Goal: Find specific page/section: Find specific page/section

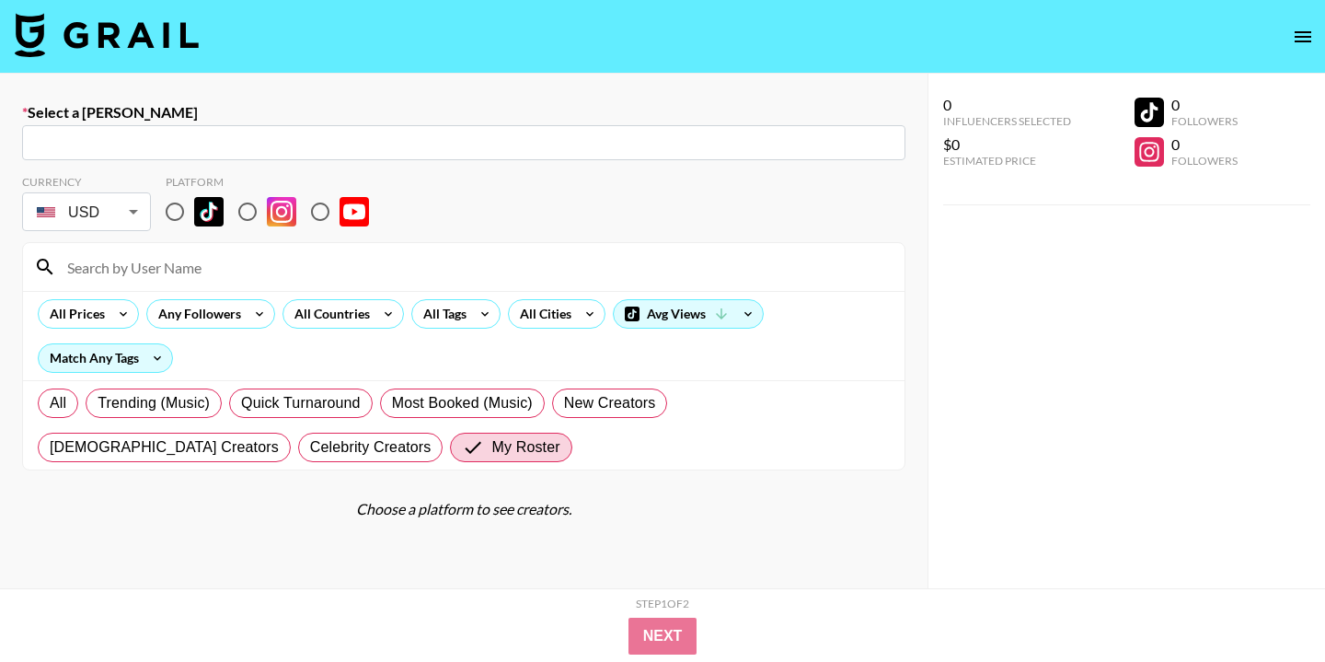
click at [1304, 36] on icon "open drawer" at bounding box center [1303, 36] width 17 height 11
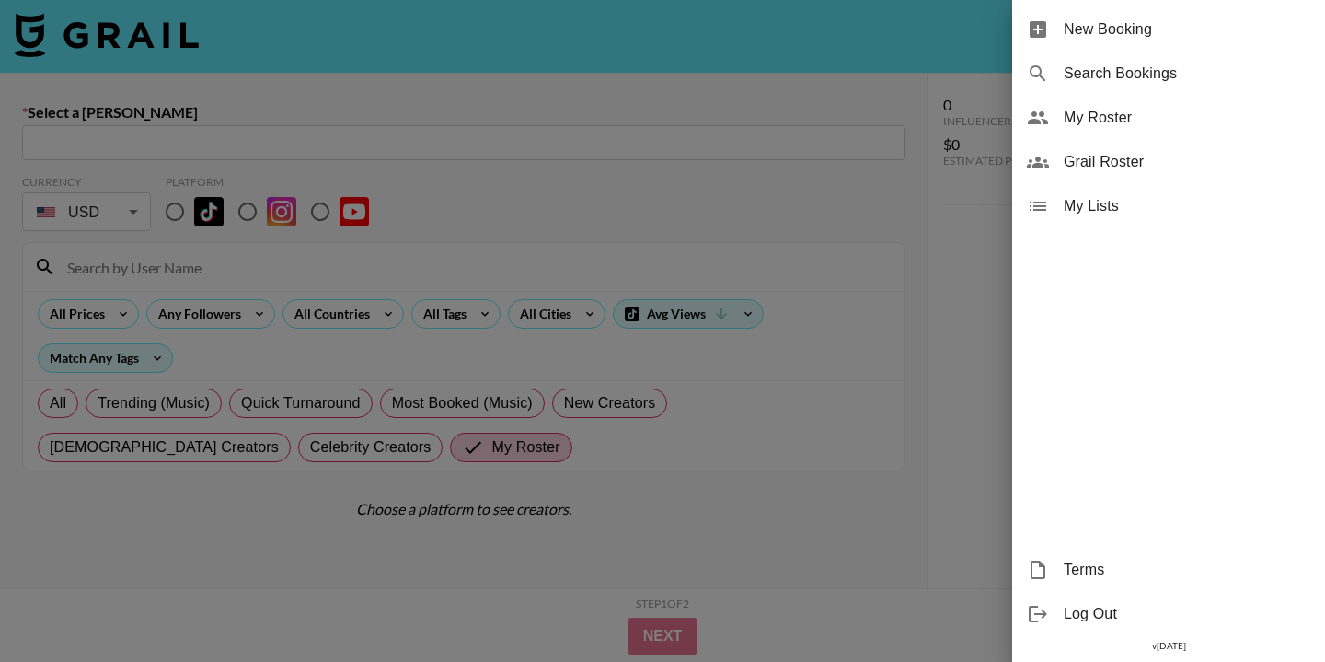
click at [1075, 168] on span "Grail Roster" at bounding box center [1187, 162] width 247 height 22
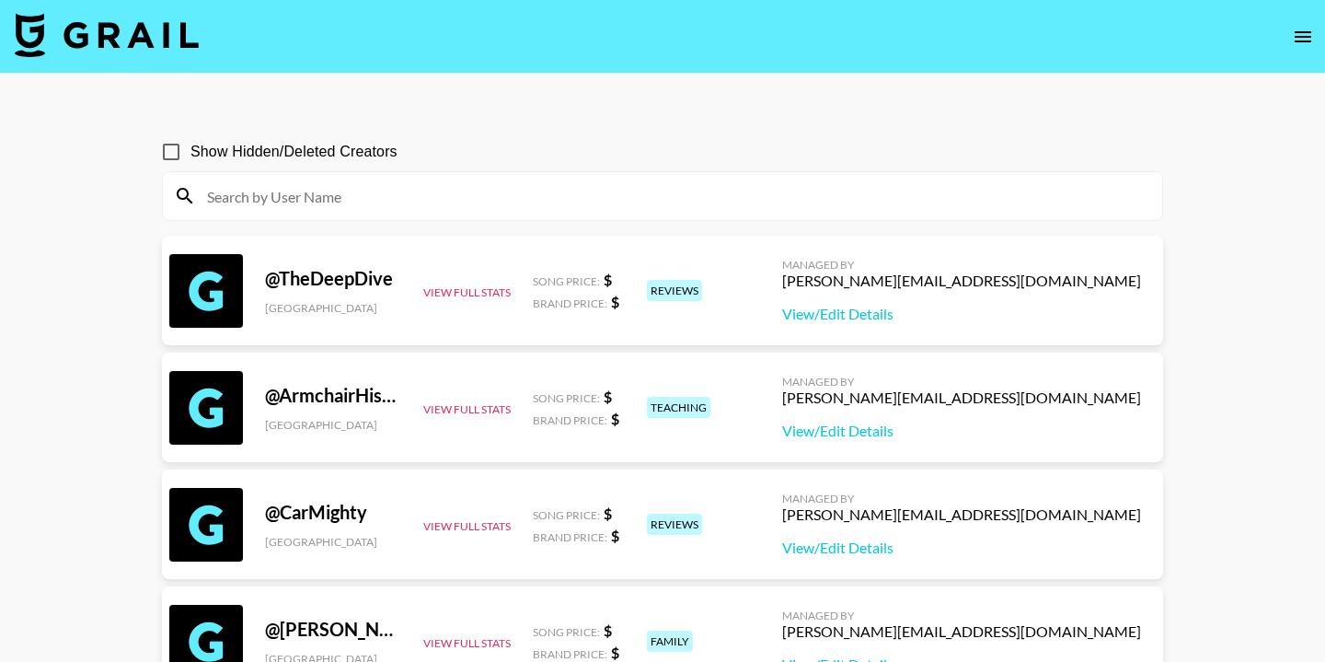
click at [1314, 33] on button "open drawer" at bounding box center [1303, 36] width 37 height 37
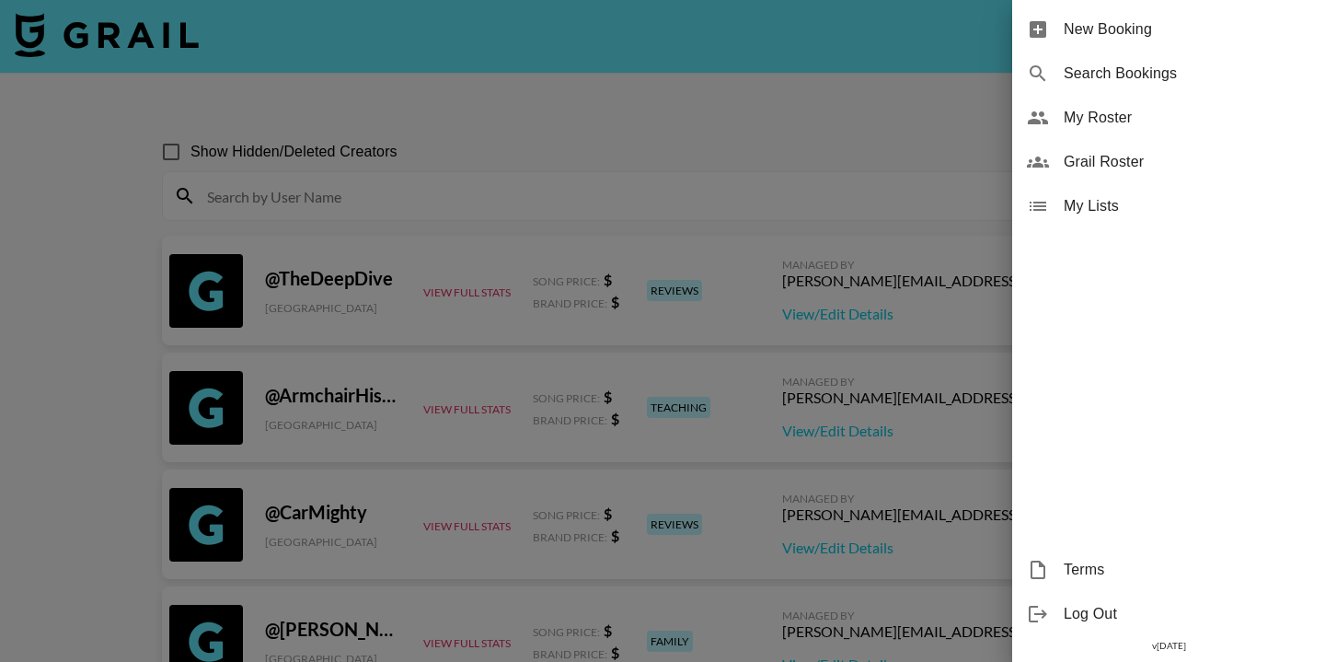
click at [895, 146] on div at bounding box center [662, 331] width 1325 height 662
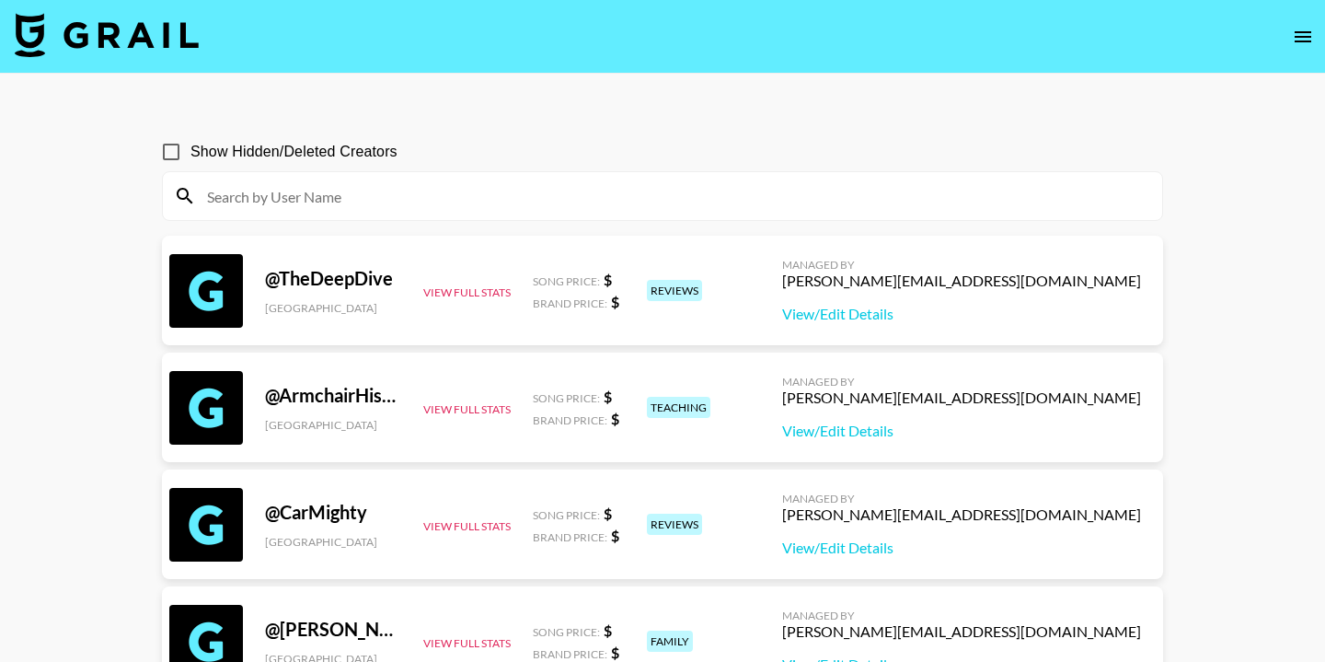
click at [1306, 34] on icon "open drawer" at bounding box center [1303, 37] width 22 height 22
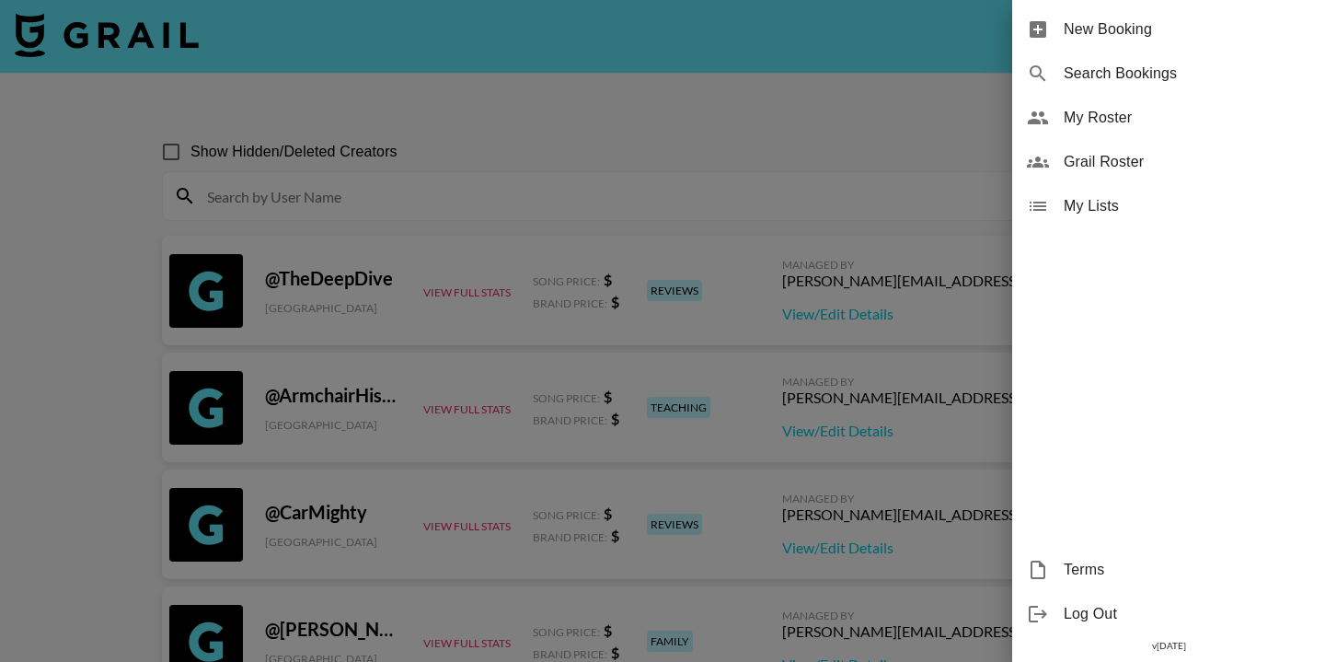
click at [355, 110] on div at bounding box center [662, 331] width 1325 height 662
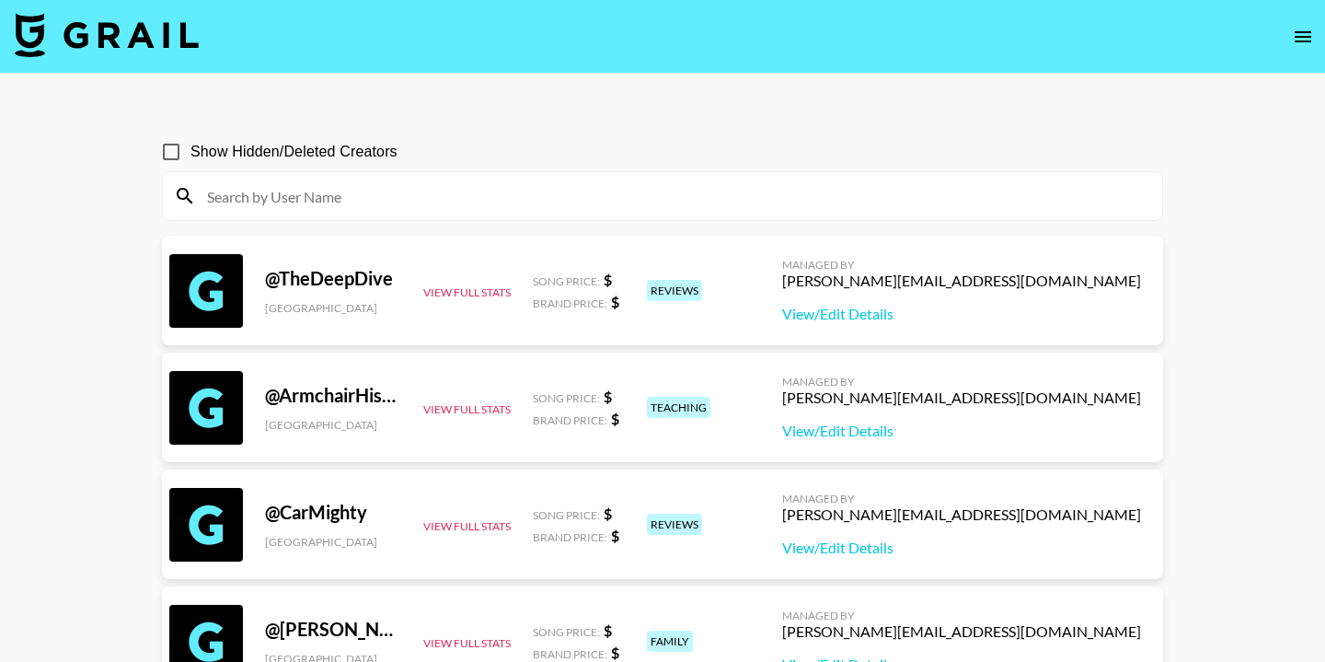
click at [109, 34] on img at bounding box center [107, 35] width 184 height 44
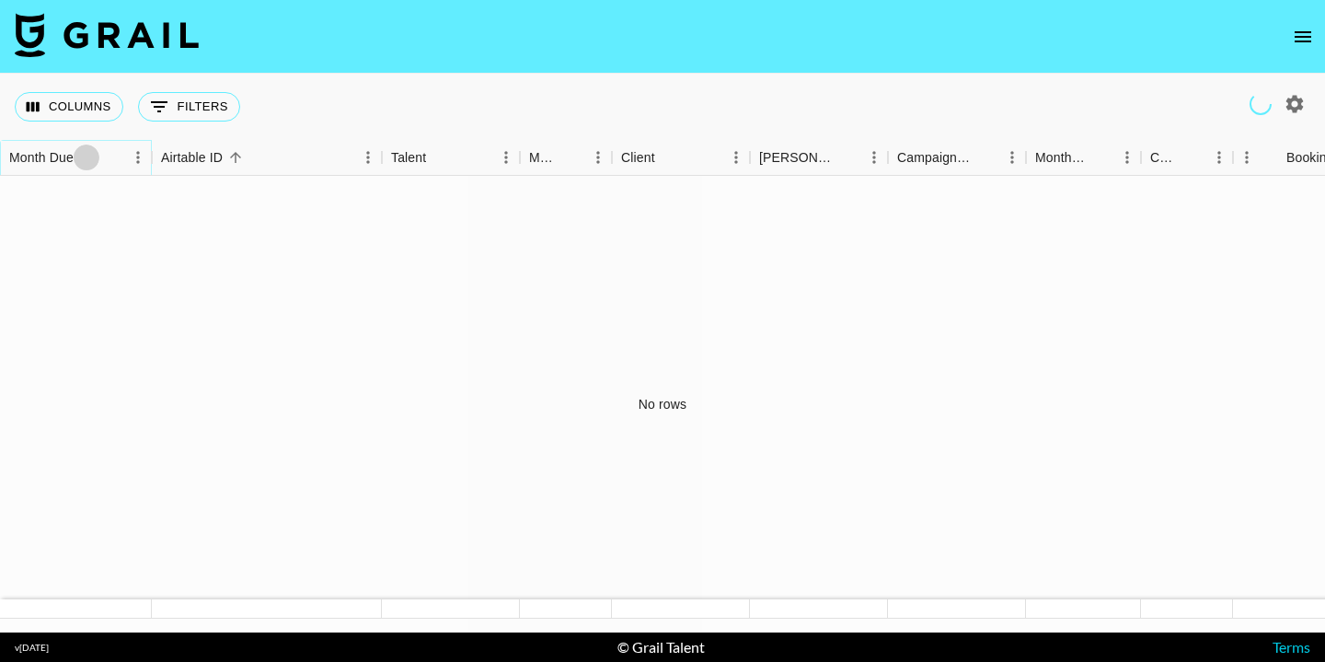
click at [94, 158] on icon "Sort" at bounding box center [86, 157] width 17 height 17
click at [86, 156] on icon "Sort" at bounding box center [86, 157] width 11 height 11
click at [82, 159] on icon "Sort" at bounding box center [86, 157] width 17 height 17
click at [133, 152] on icon "Menu" at bounding box center [138, 157] width 18 height 18
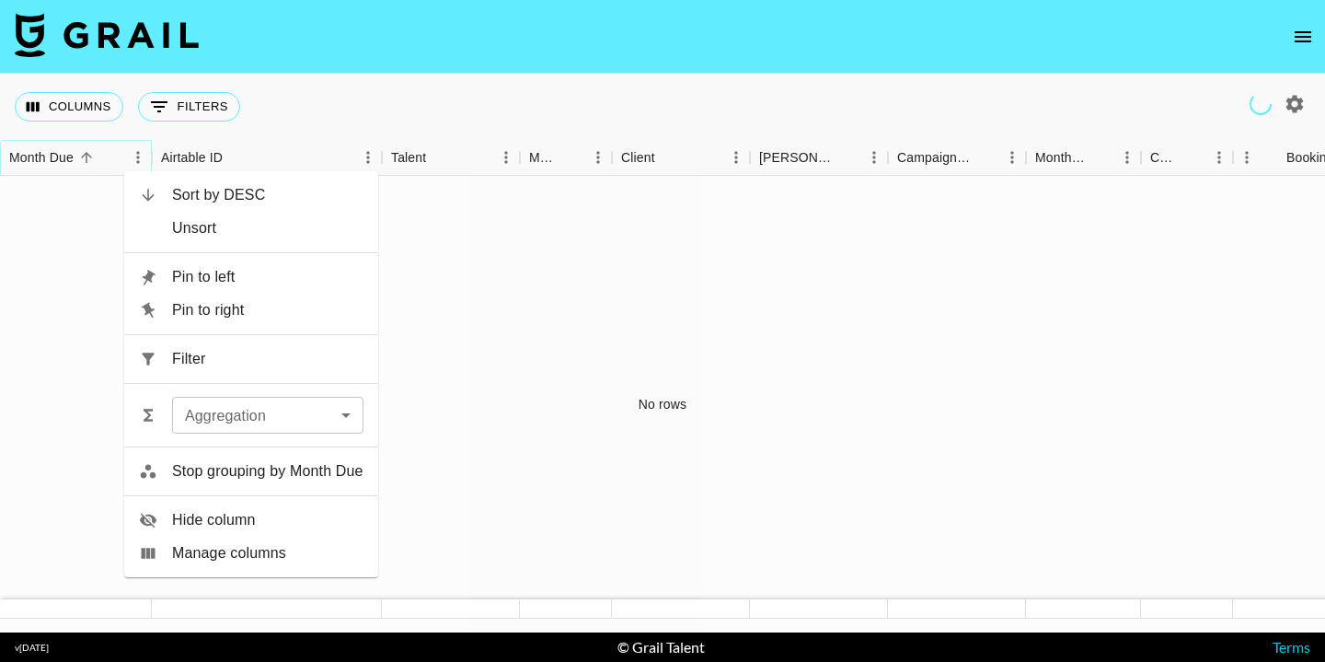
click at [95, 155] on button "Sort" at bounding box center [87, 157] width 26 height 26
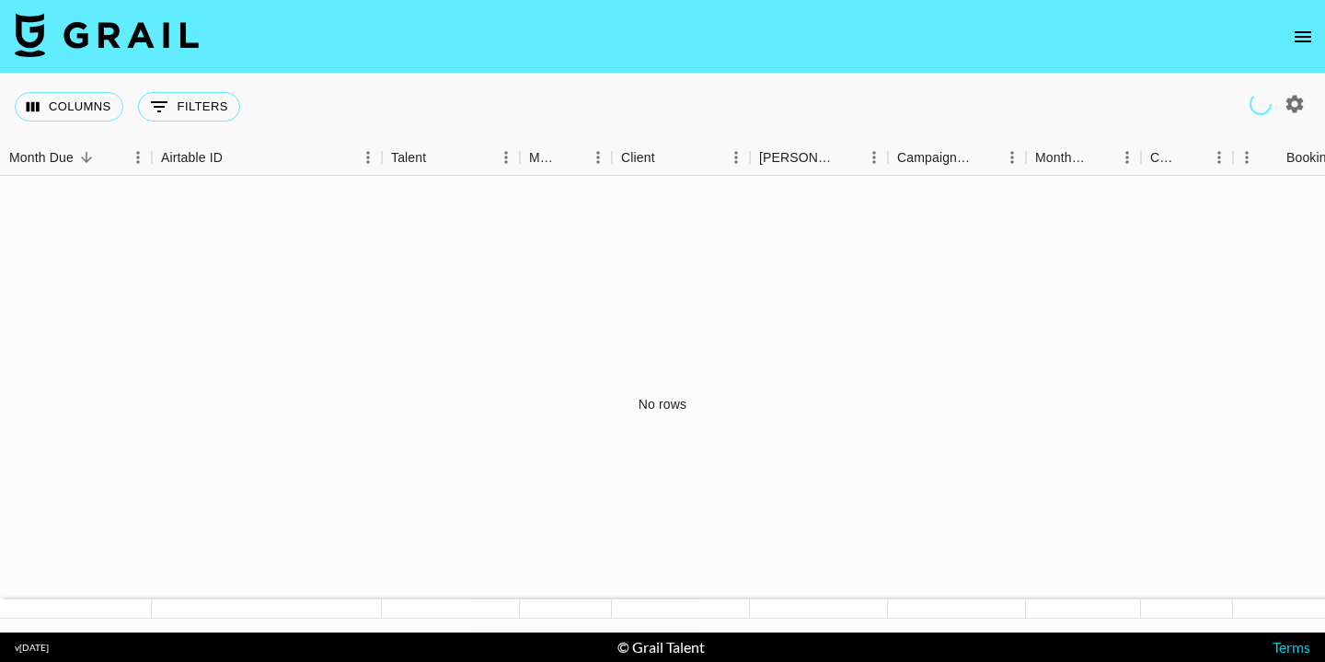
click at [1301, 42] on icon "open drawer" at bounding box center [1303, 37] width 22 height 22
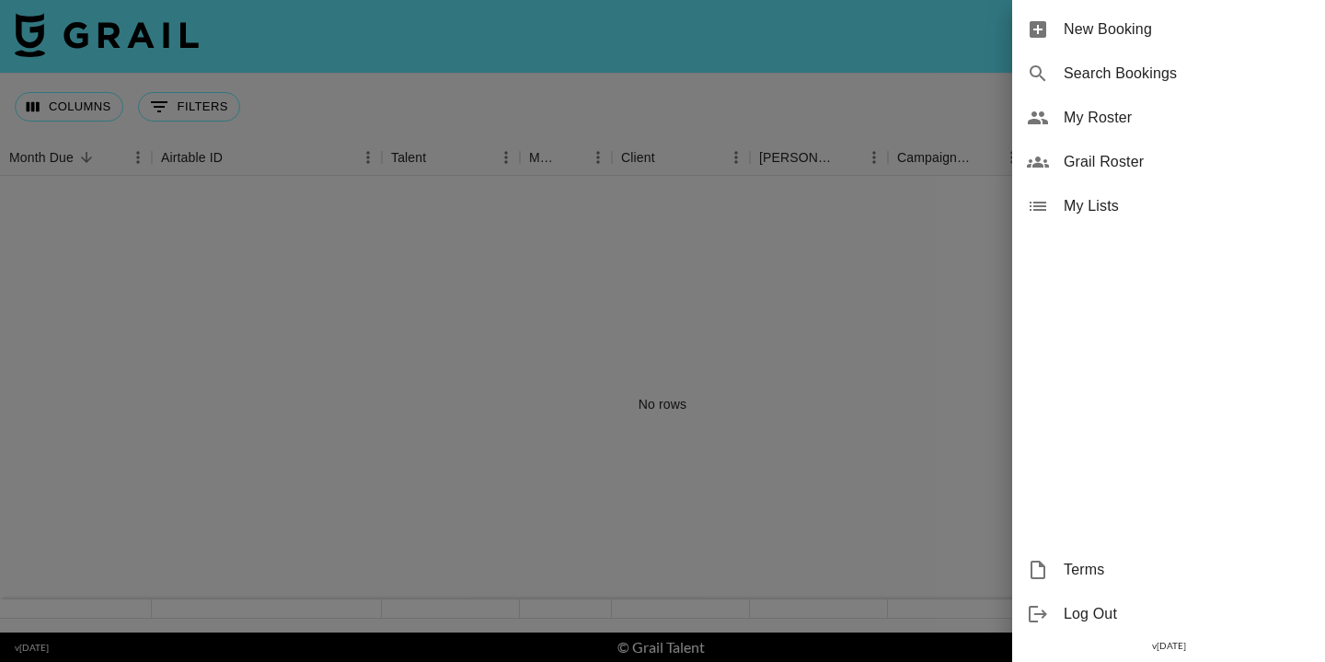
click at [934, 74] on div at bounding box center [662, 331] width 1325 height 662
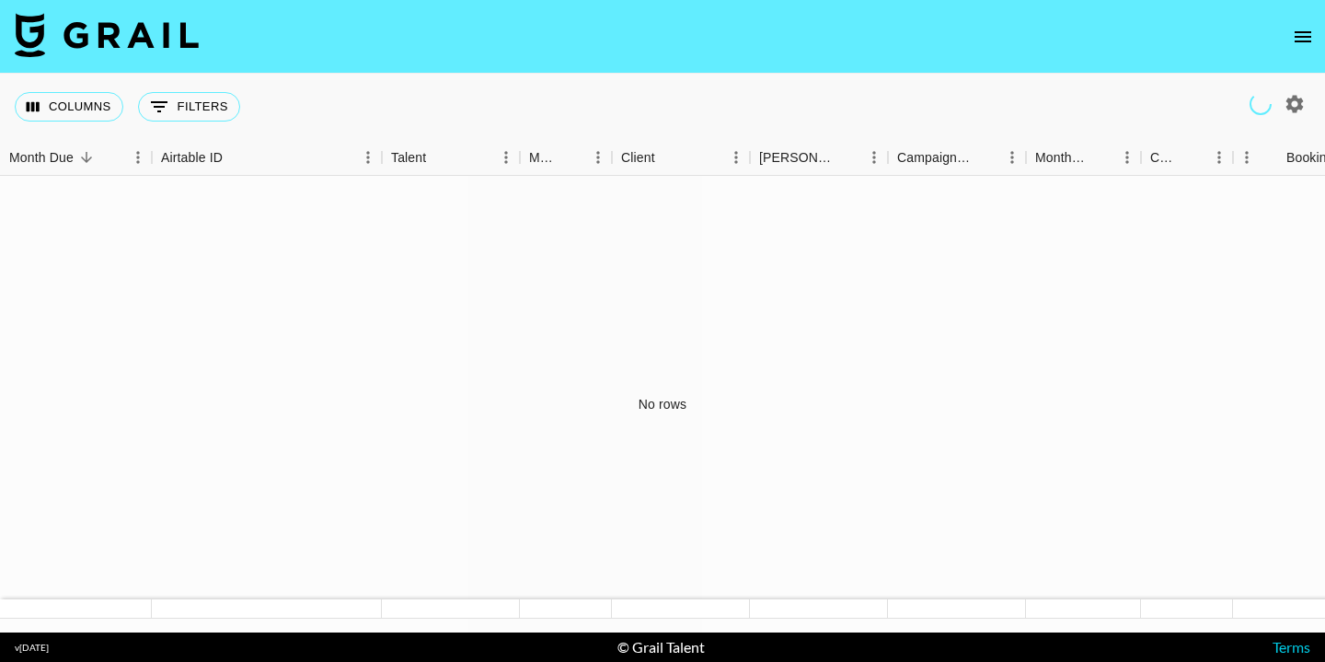
click at [1295, 100] on icon "button" at bounding box center [1294, 103] width 17 height 17
select select "[DATE]"
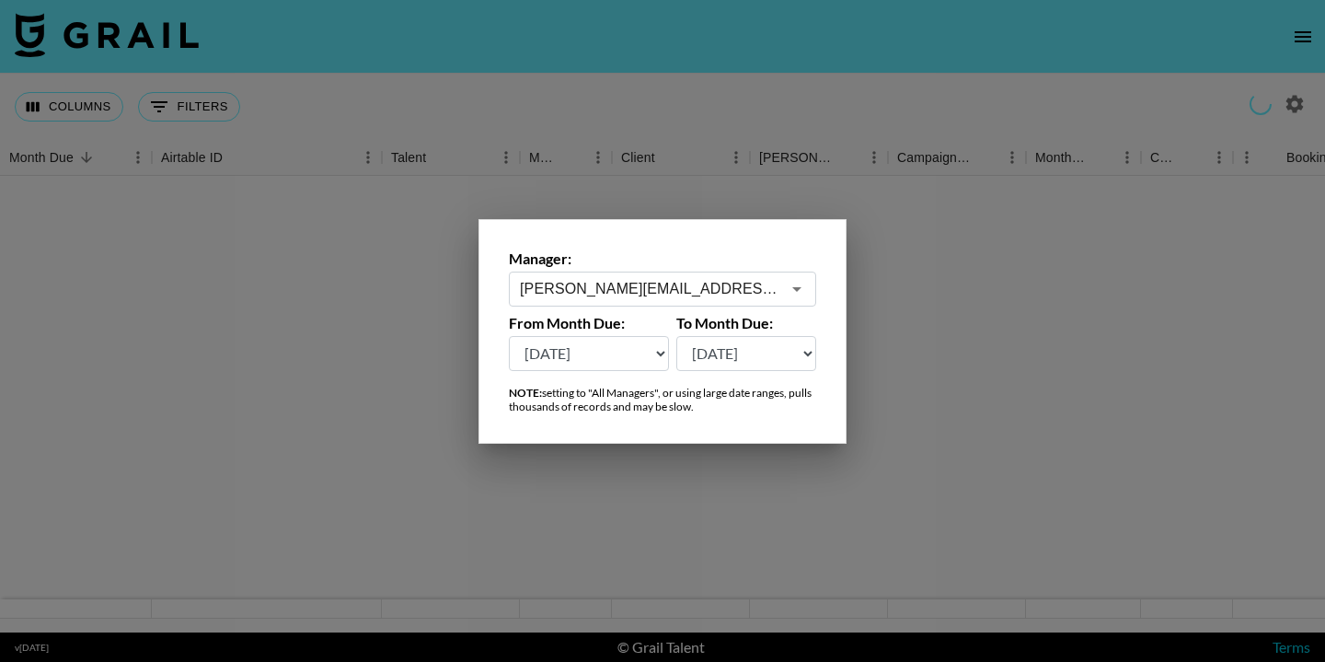
click at [641, 297] on input "[PERSON_NAME][EMAIL_ADDRESS][PERSON_NAME][DOMAIN_NAME]" at bounding box center [650, 288] width 260 height 21
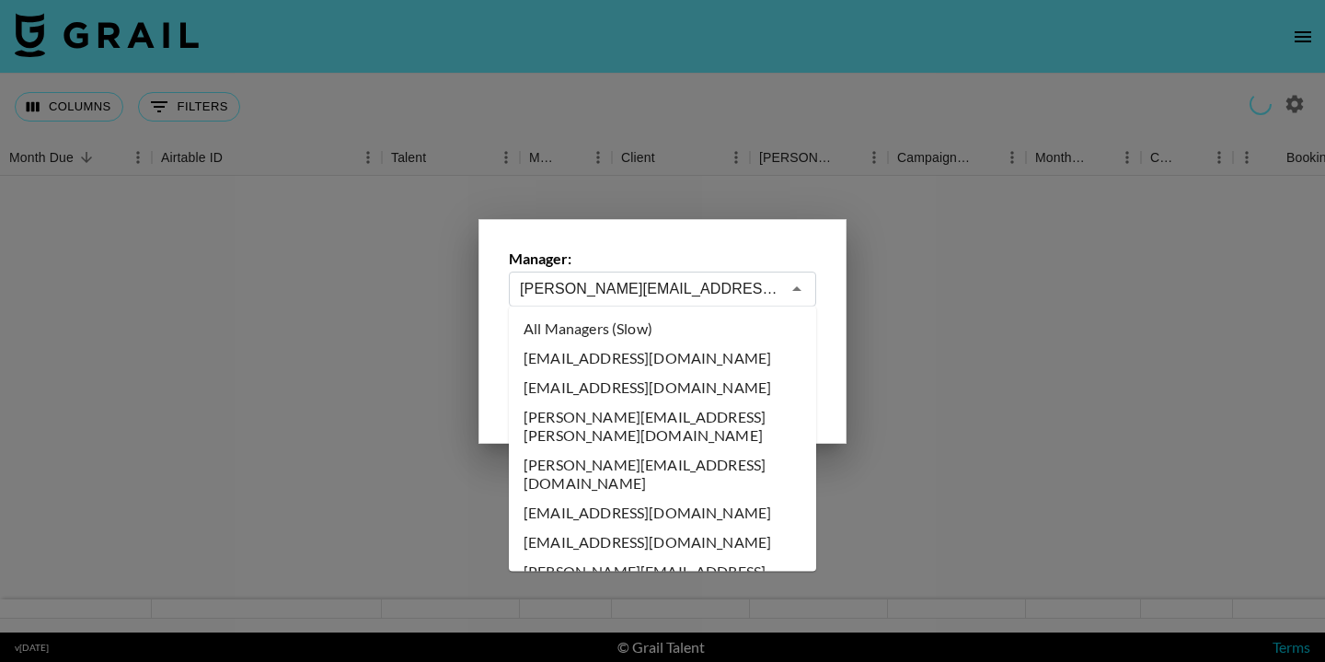
scroll to position [1215, 0]
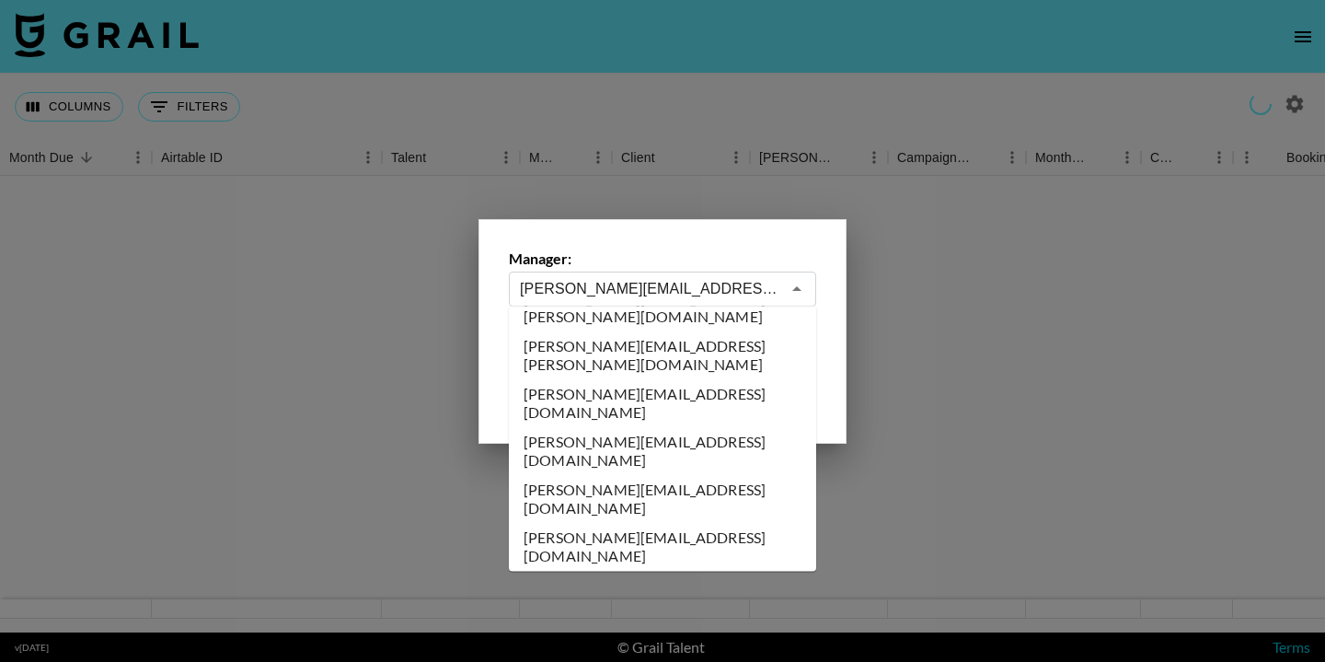
click at [631, 247] on div "Manager: [PERSON_NAME][EMAIL_ADDRESS][PERSON_NAME][DOMAIN_NAME] ​ From Month Du…" at bounding box center [662, 331] width 368 height 225
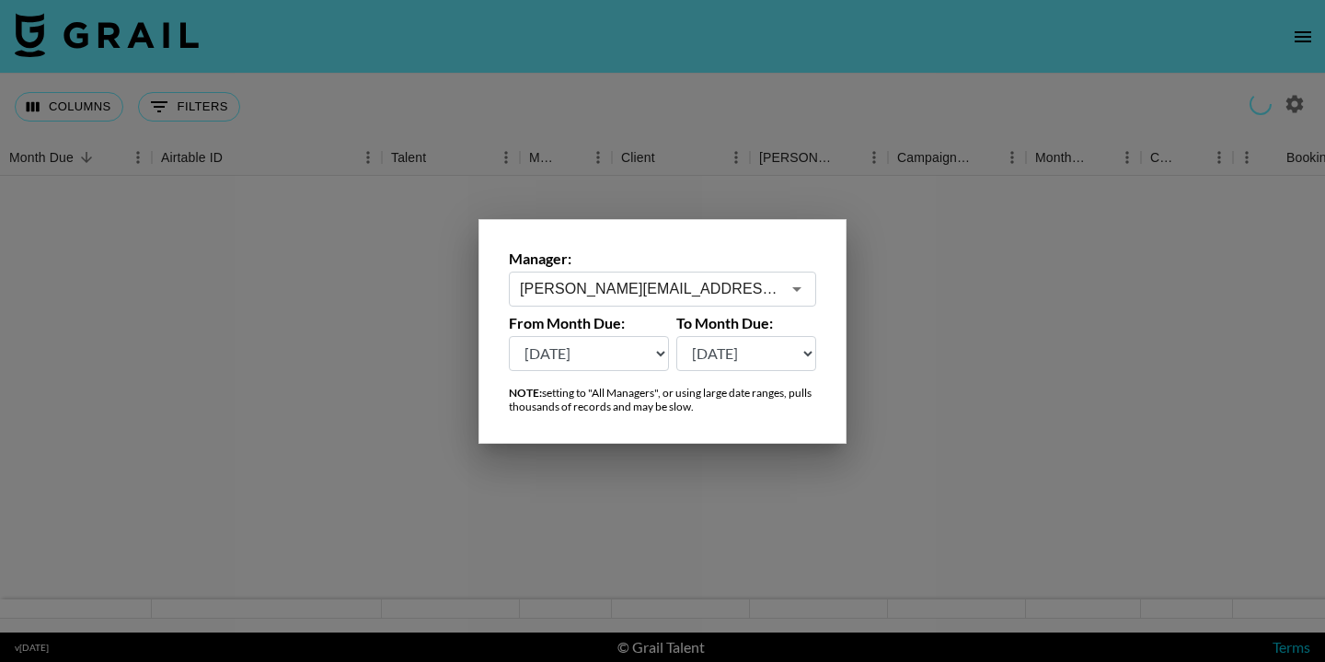
click at [624, 290] on input "[PERSON_NAME][EMAIL_ADDRESS][PERSON_NAME][DOMAIN_NAME]" at bounding box center [650, 288] width 260 height 21
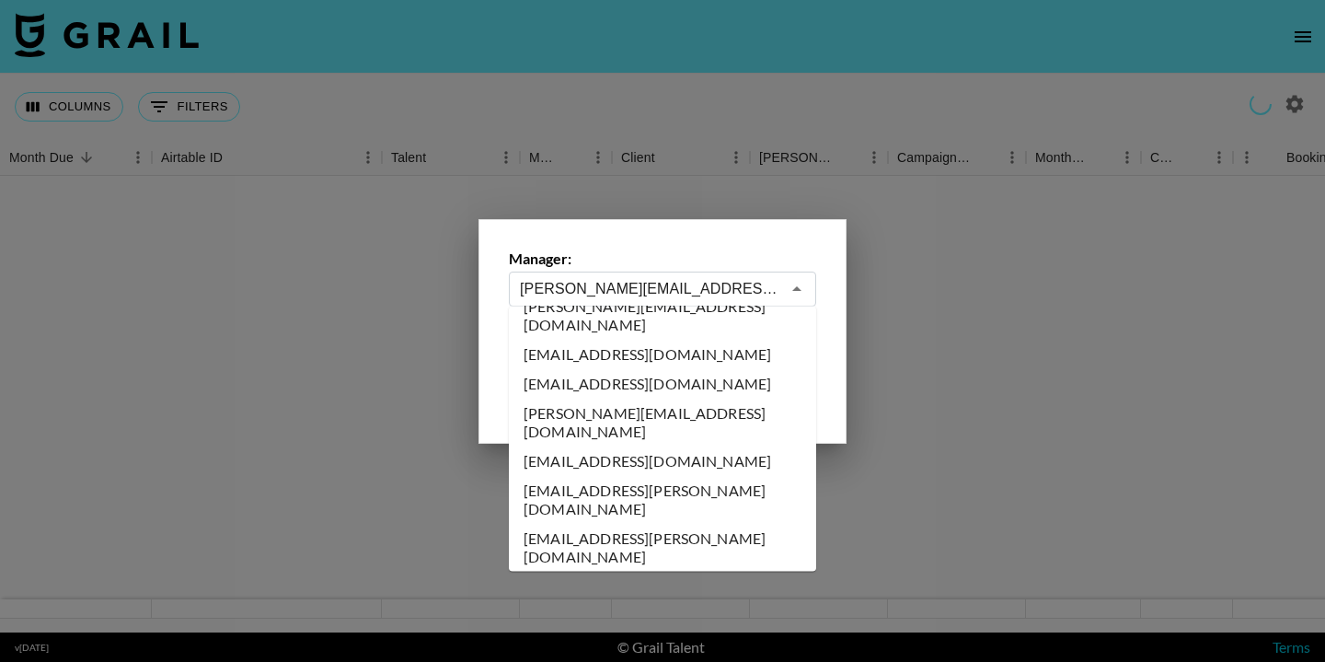
scroll to position [0, 0]
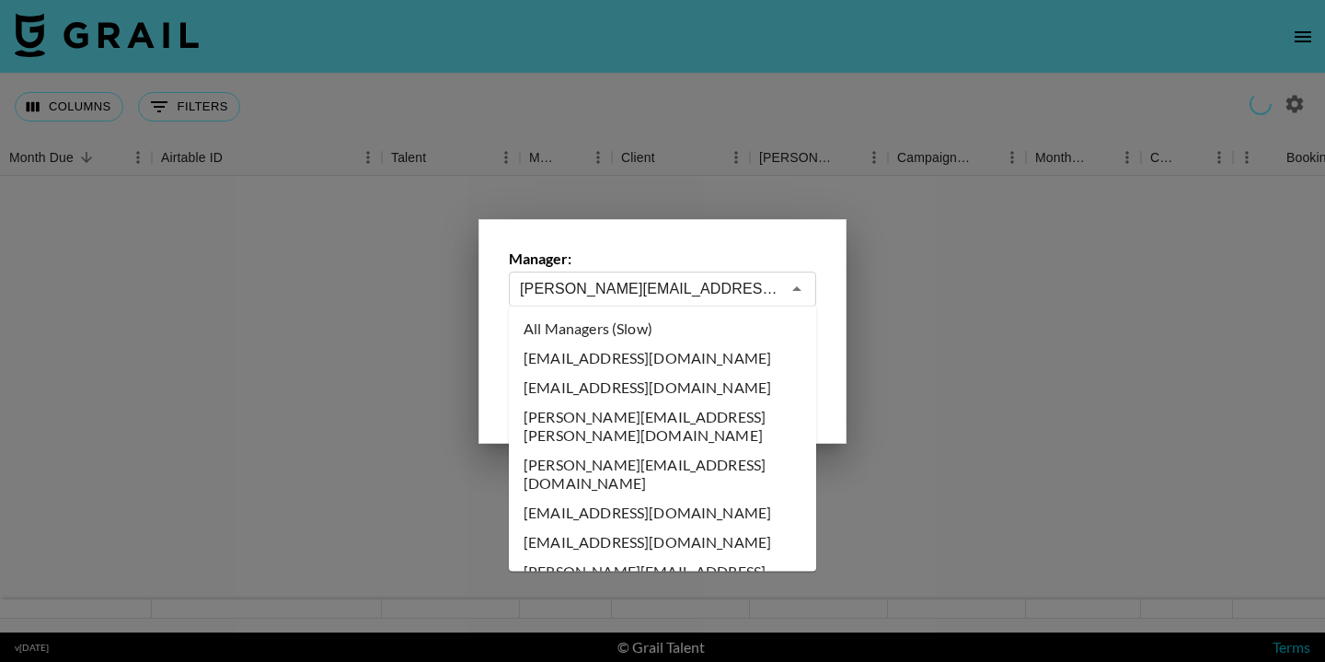
click at [594, 330] on li "All Managers (Slow)" at bounding box center [662, 328] width 307 height 29
type input "All Managers (Slow)"
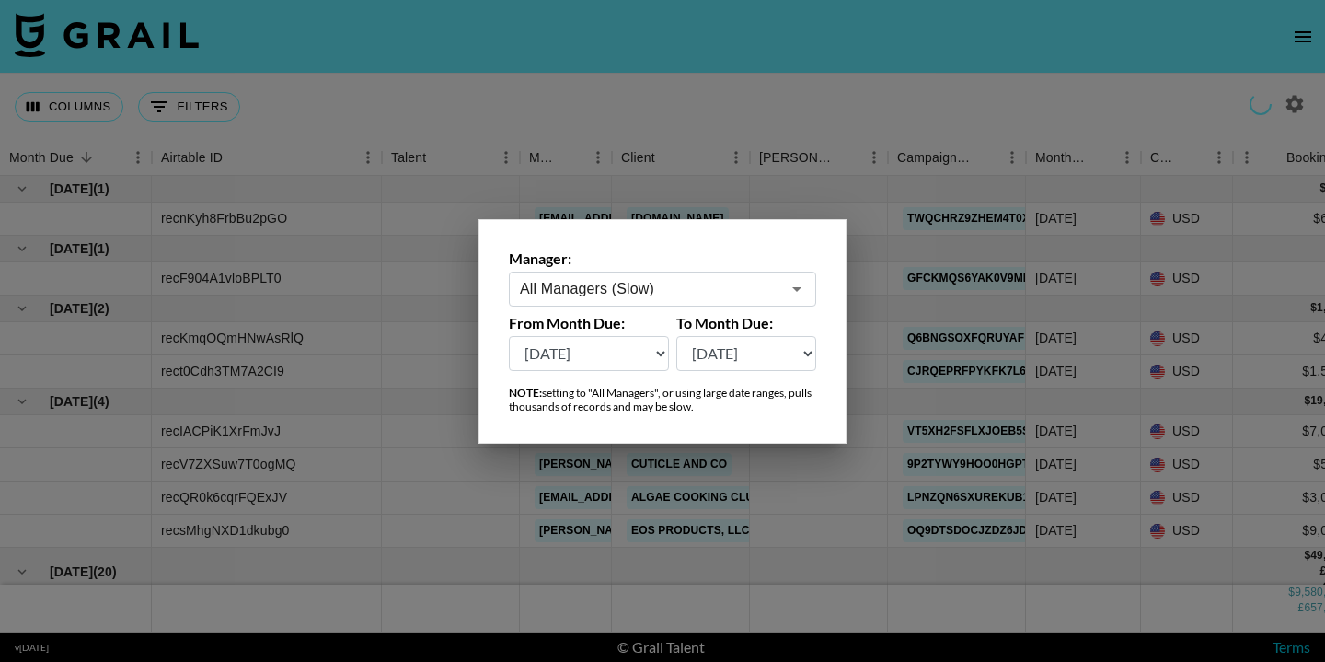
click at [760, 87] on div at bounding box center [662, 331] width 1325 height 662
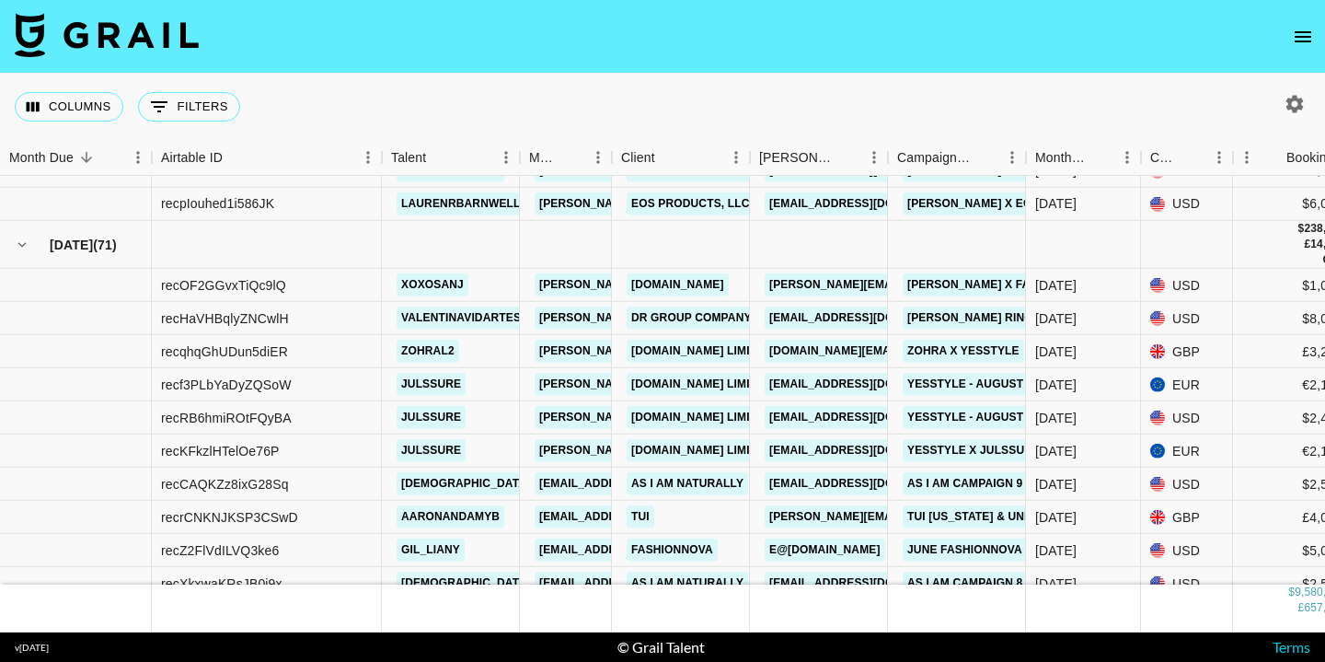
scroll to position [1776, 0]
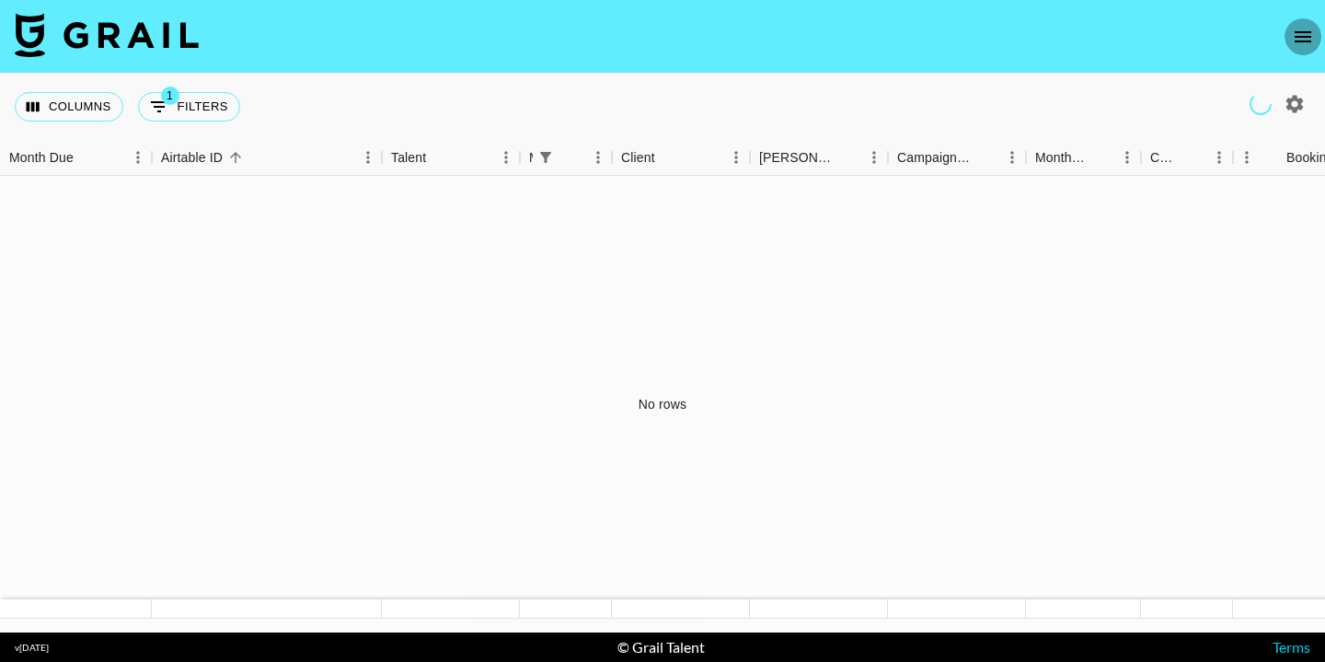
click at [1288, 40] on button "open drawer" at bounding box center [1303, 36] width 37 height 37
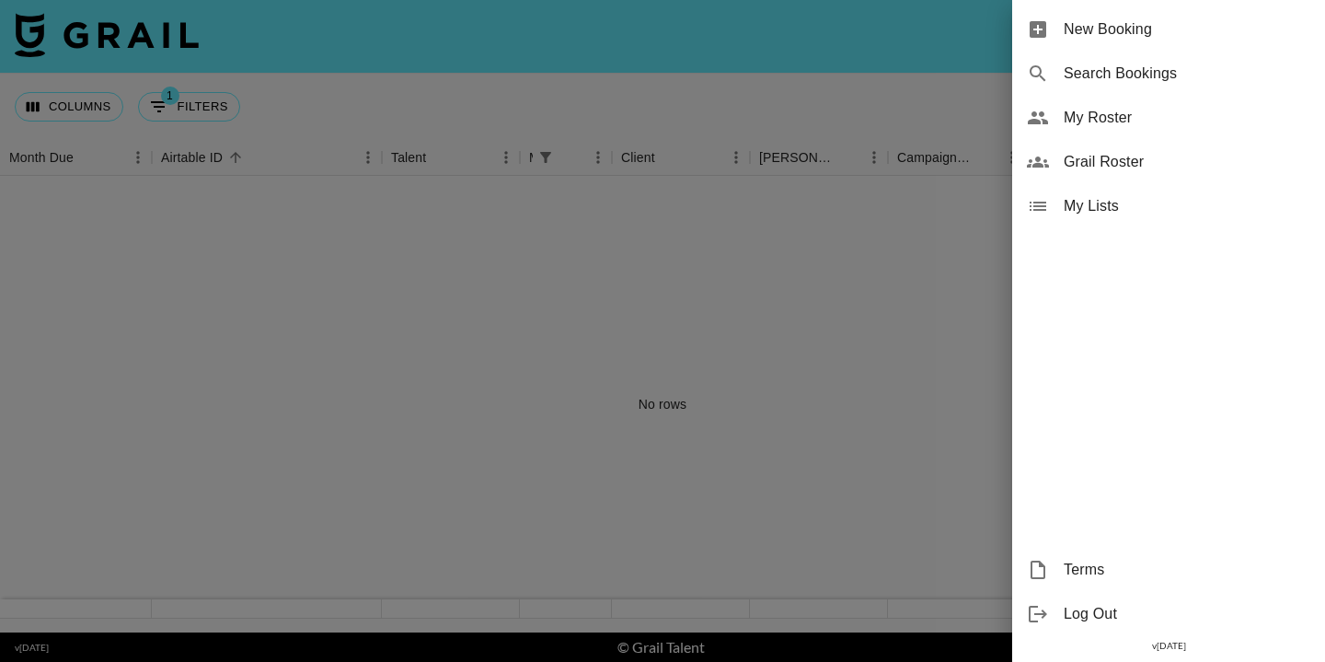
click at [1101, 67] on span "Search Bookings" at bounding box center [1187, 74] width 247 height 22
select select "id"
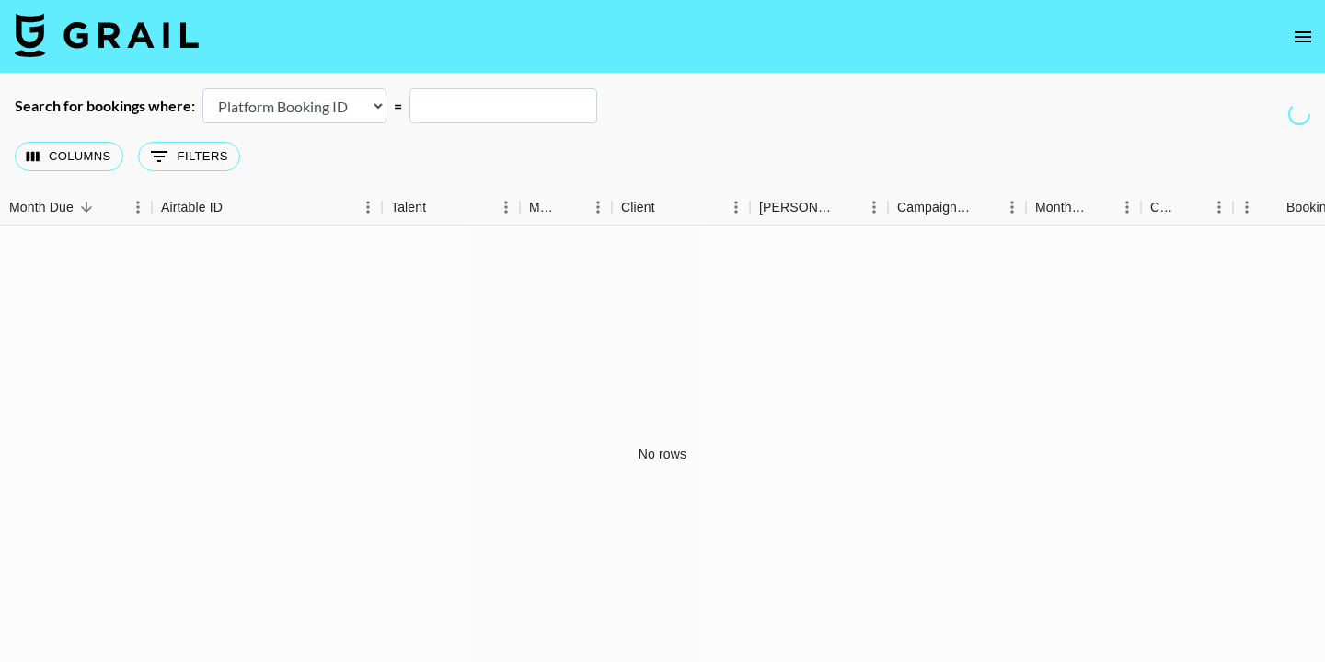
click at [1310, 33] on icon "open drawer" at bounding box center [1303, 37] width 22 height 22
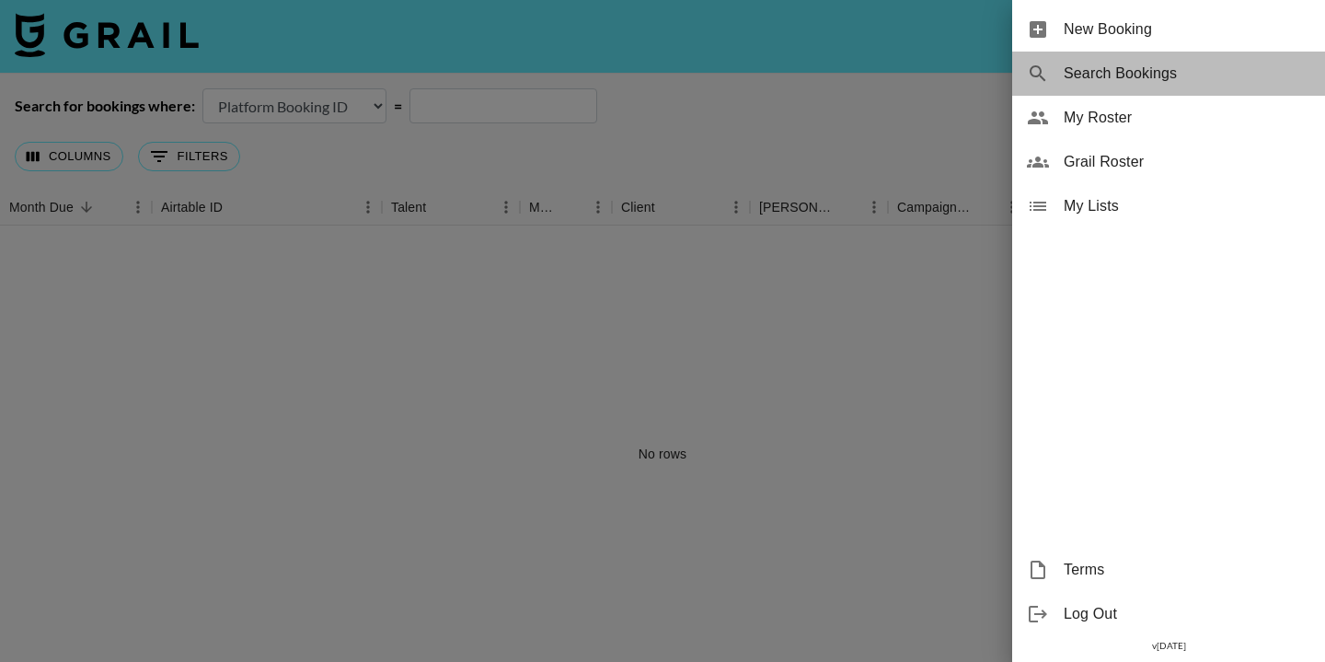
click at [1102, 67] on span "Search Bookings" at bounding box center [1187, 74] width 247 height 22
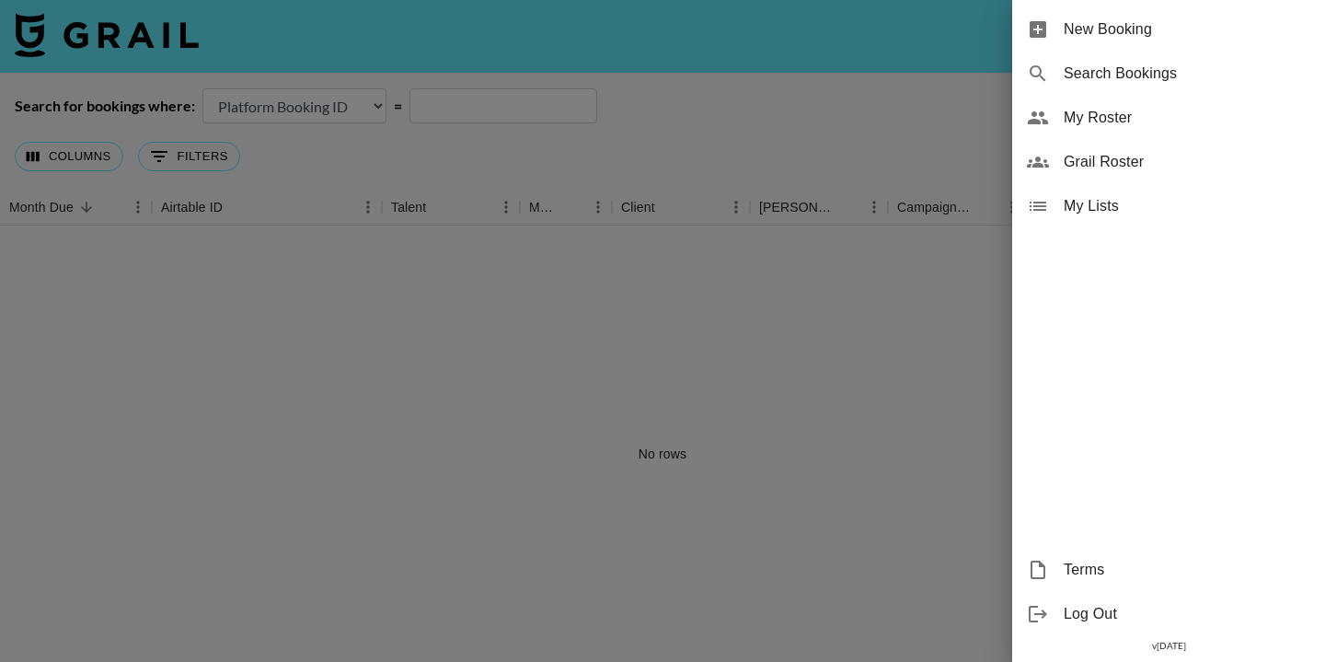
click at [1089, 74] on span "Search Bookings" at bounding box center [1187, 74] width 247 height 22
click at [688, 123] on div at bounding box center [662, 331] width 1325 height 662
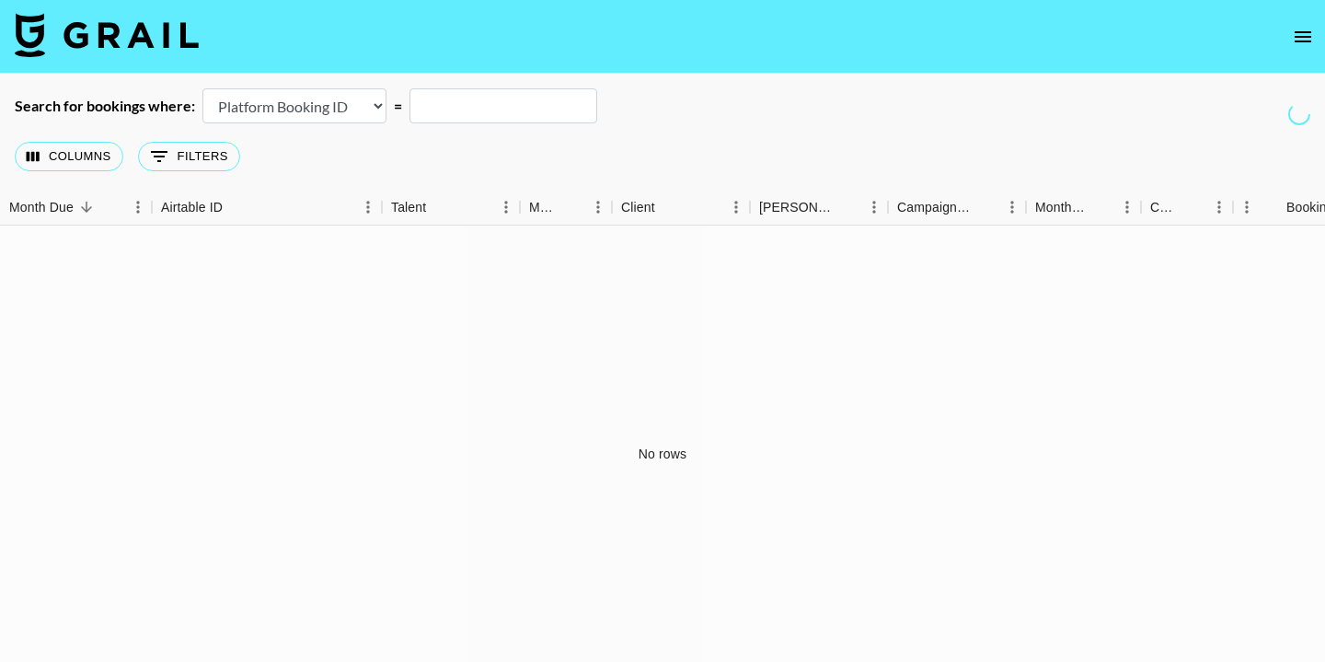
click at [507, 110] on input "text" at bounding box center [503, 105] width 188 height 35
click at [1298, 43] on icon "open drawer" at bounding box center [1303, 37] width 22 height 22
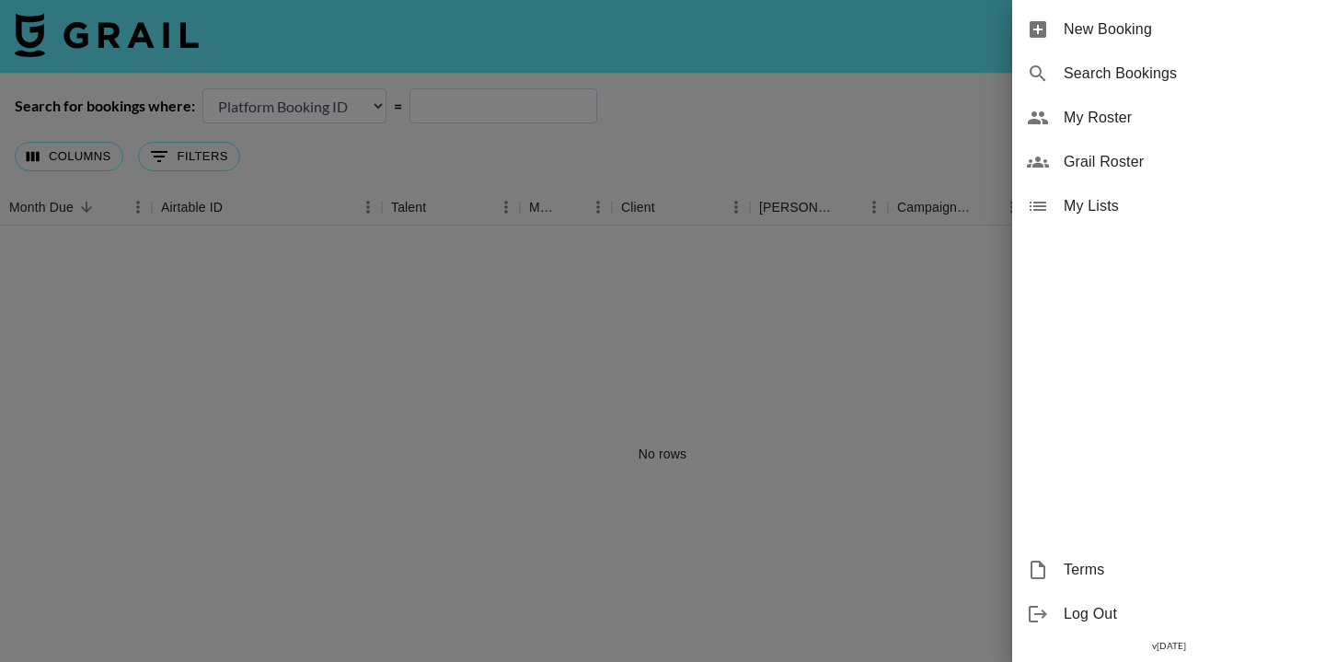
click at [1138, 164] on span "Grail Roster" at bounding box center [1187, 162] width 247 height 22
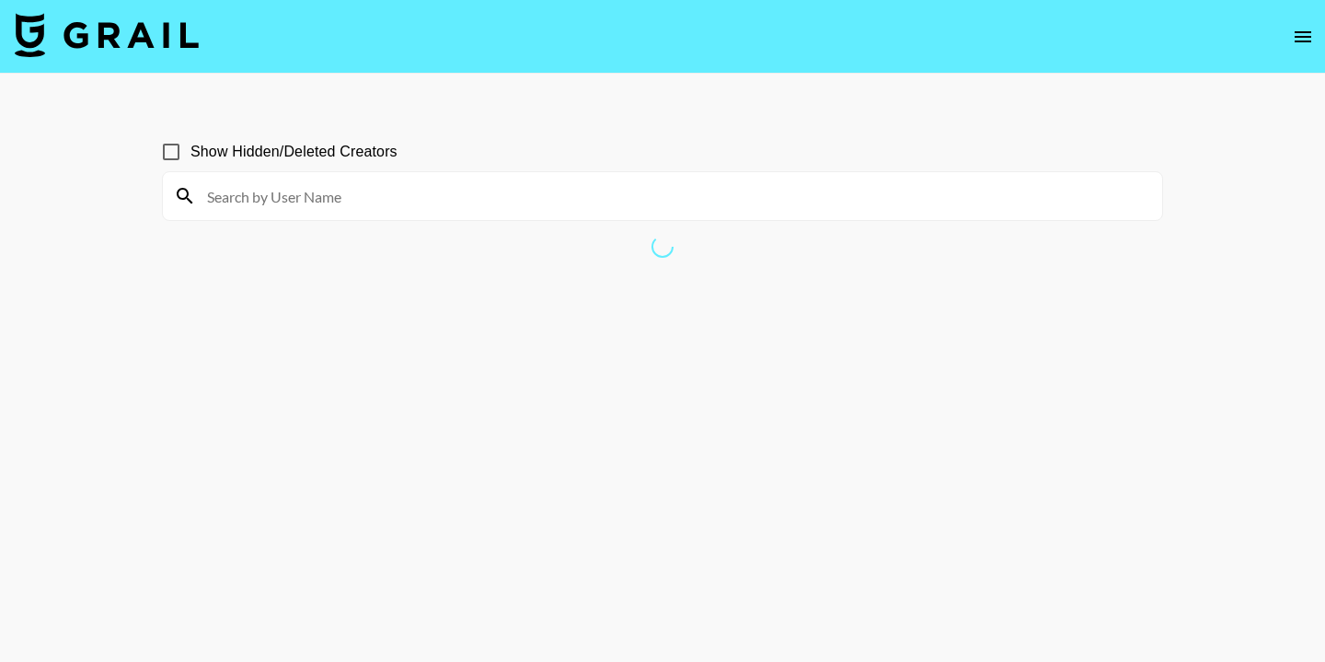
click at [242, 200] on input at bounding box center [673, 195] width 955 height 29
paste input "Emily Cho"
type input "Emily Cho"
